Goal: Task Accomplishment & Management: Use online tool/utility

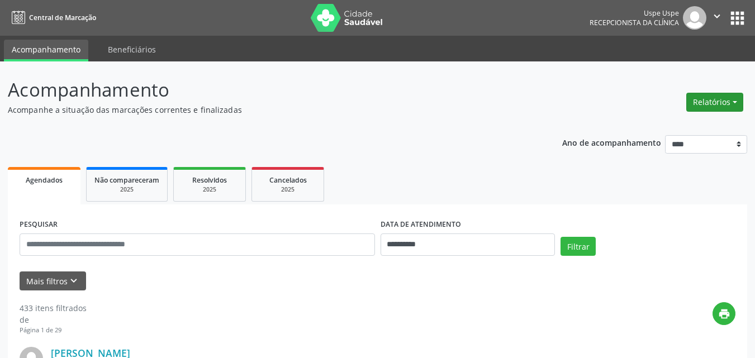
click at [737, 101] on button "Relatórios" at bounding box center [714, 102] width 57 height 19
click at [657, 124] on link "Agendamentos" at bounding box center [682, 126] width 120 height 16
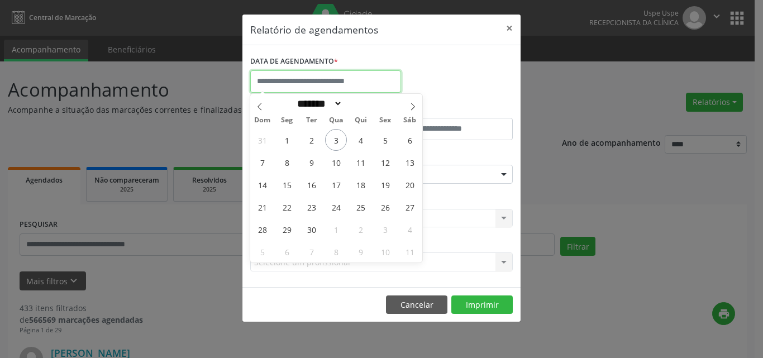
click at [331, 83] on input "text" at bounding box center [325, 81] width 151 height 22
click at [335, 145] on span "3" at bounding box center [336, 140] width 22 height 22
type input "**********"
click at [335, 145] on span "3" at bounding box center [336, 140] width 22 height 22
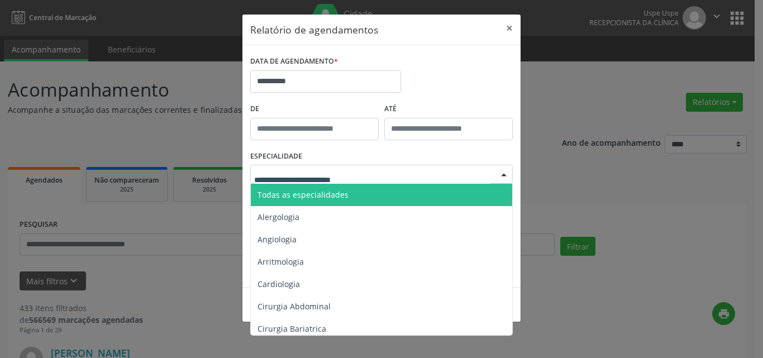
click at [275, 194] on span "Todas as especialidades" at bounding box center [303, 194] width 91 height 11
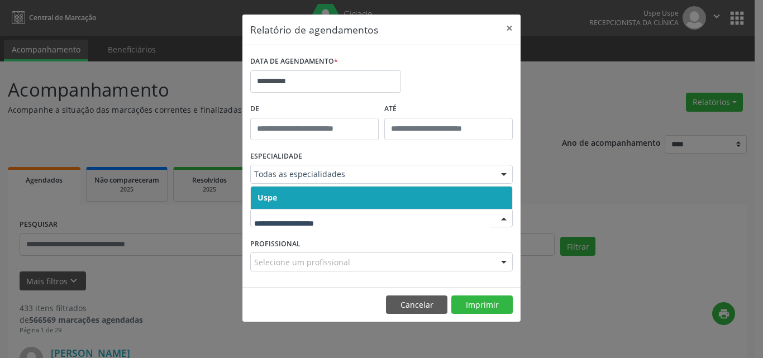
click at [298, 229] on input "text" at bounding box center [372, 224] width 236 height 22
click at [302, 205] on span "Uspe" at bounding box center [381, 198] width 261 height 22
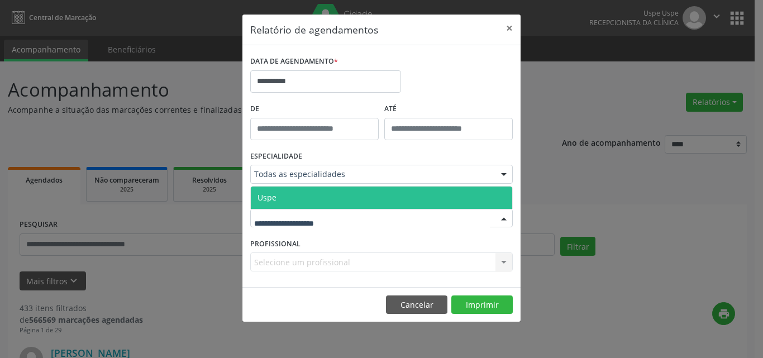
click at [304, 197] on span "Uspe" at bounding box center [381, 198] width 261 height 22
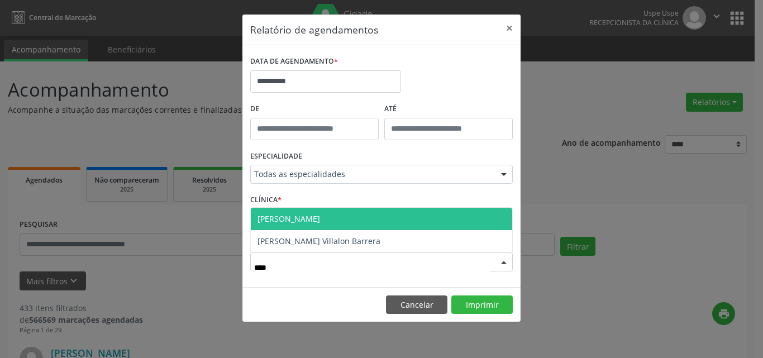
type input "*****"
click at [312, 218] on span "[PERSON_NAME]" at bounding box center [289, 218] width 63 height 11
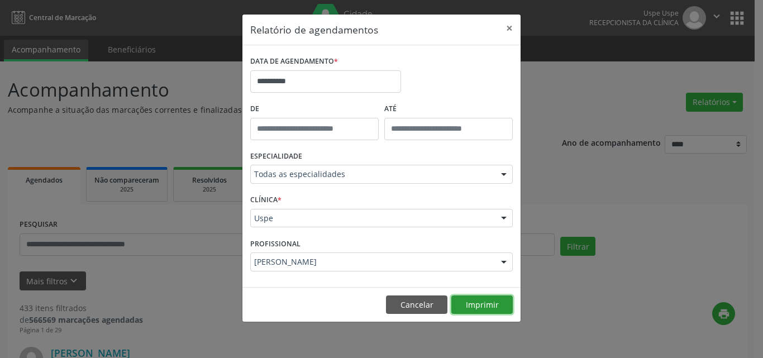
click at [481, 301] on button "Imprimir" at bounding box center [481, 305] width 61 height 19
